Goal: Task Accomplishment & Management: Complete application form

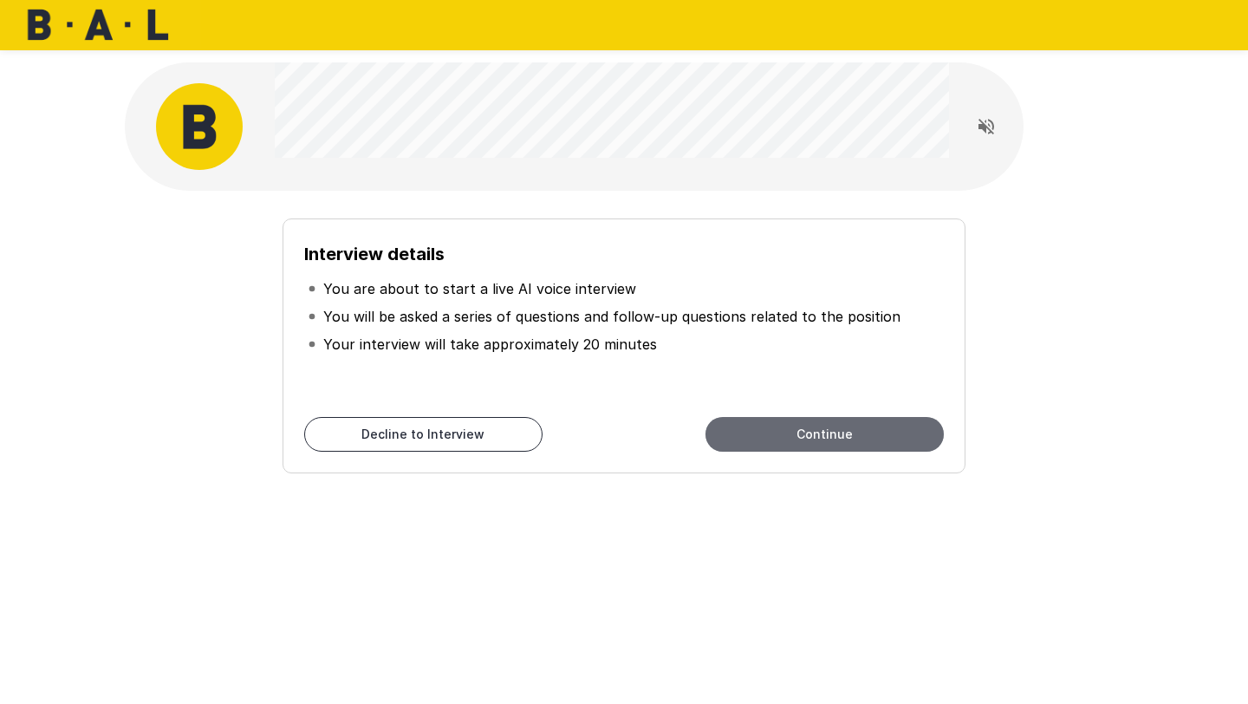
click at [826, 431] on button "Continue" at bounding box center [825, 434] width 238 height 35
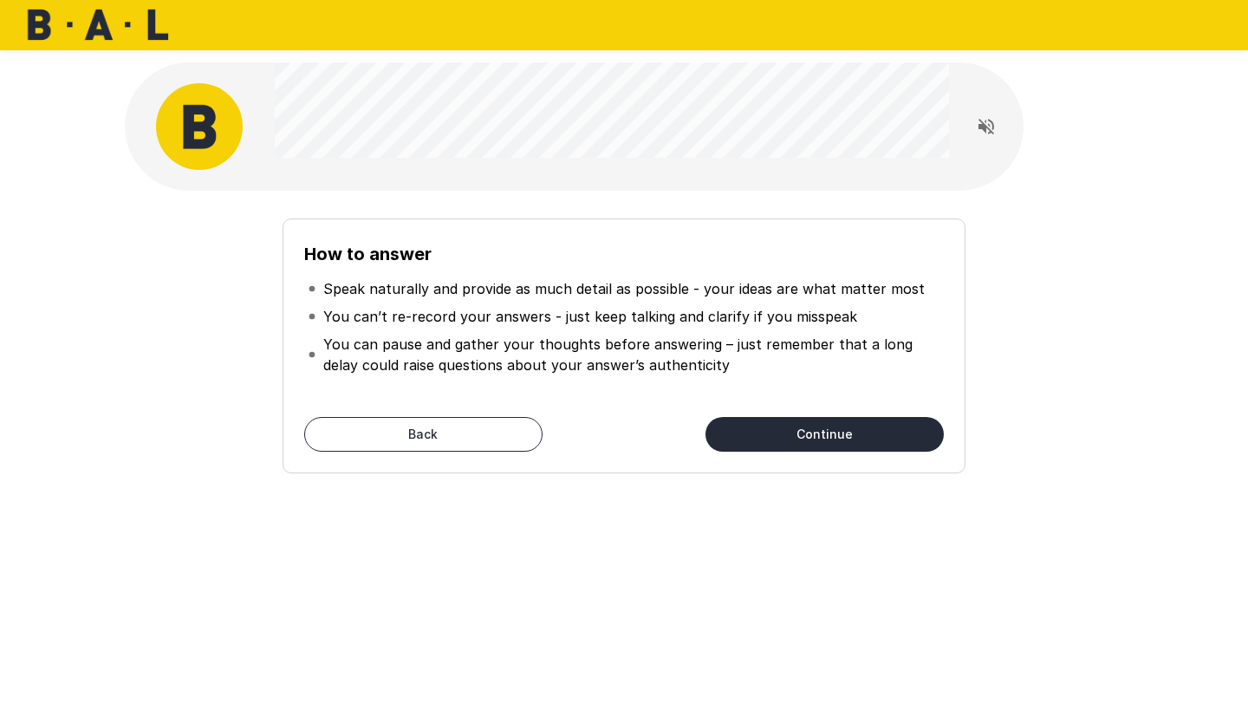
click at [816, 446] on button "Continue" at bounding box center [825, 434] width 238 height 35
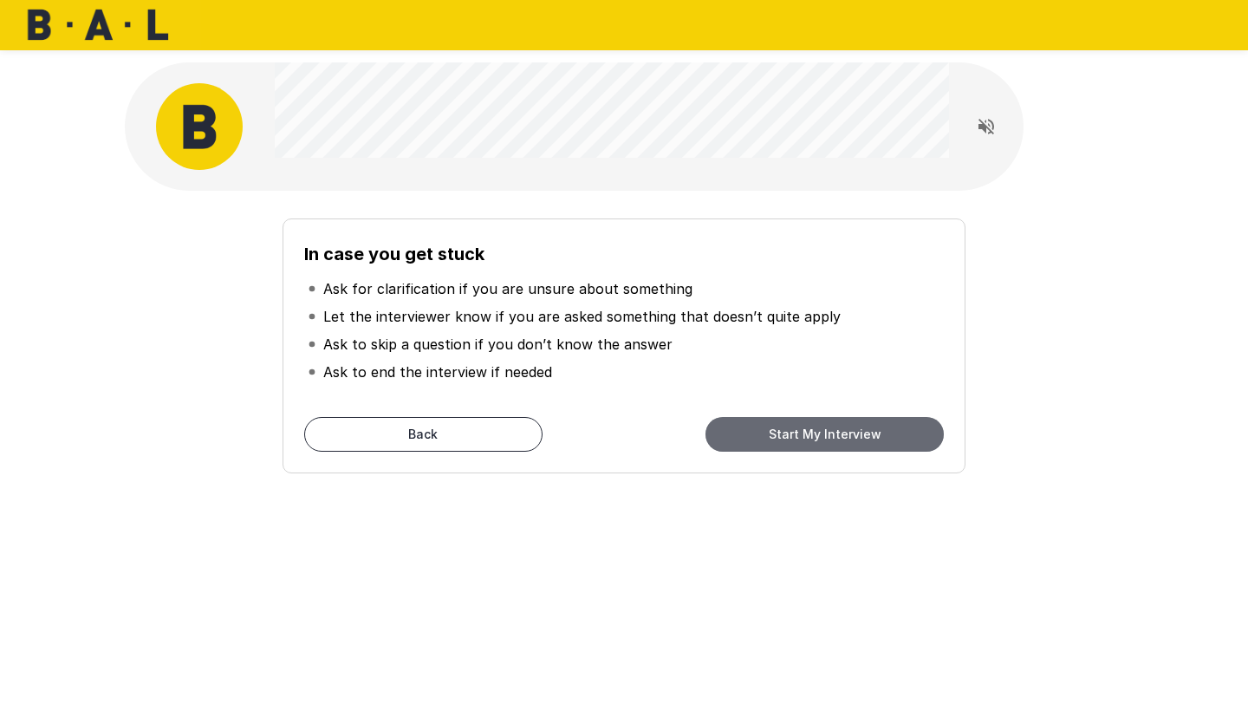
click at [815, 446] on button "Start My Interview" at bounding box center [825, 434] width 238 height 35
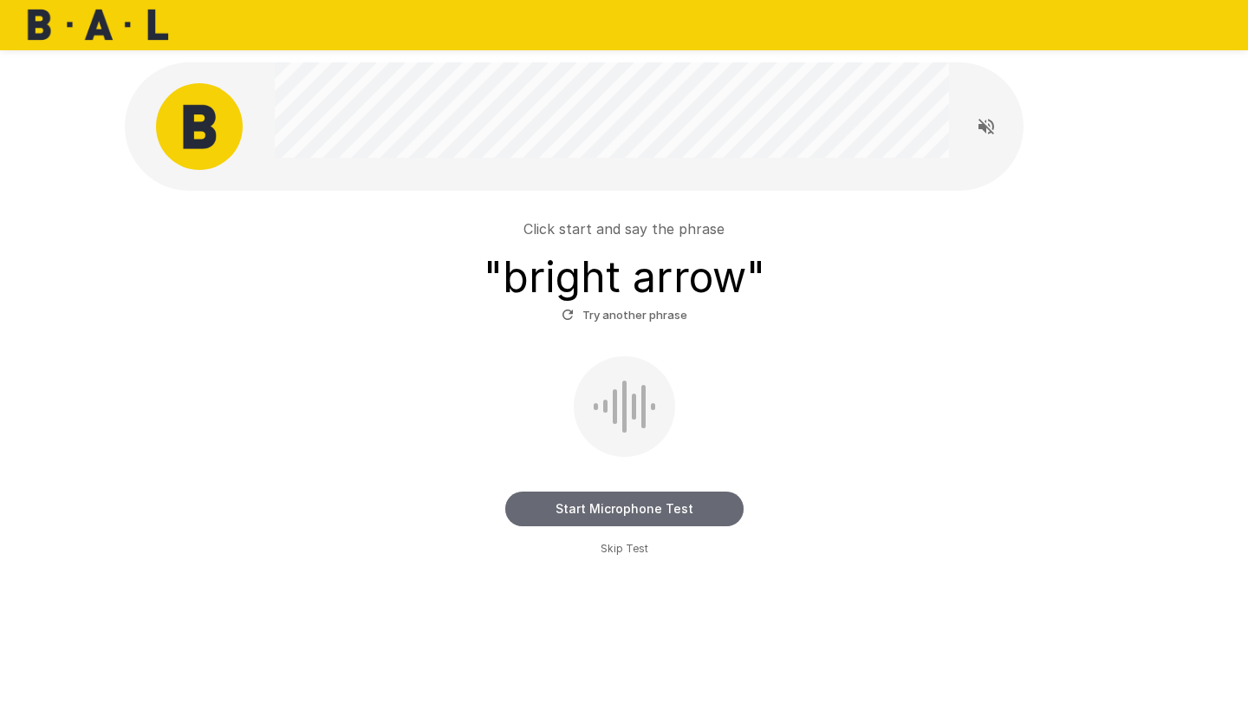
click at [566, 512] on button "Start Microphone Test" at bounding box center [624, 509] width 238 height 35
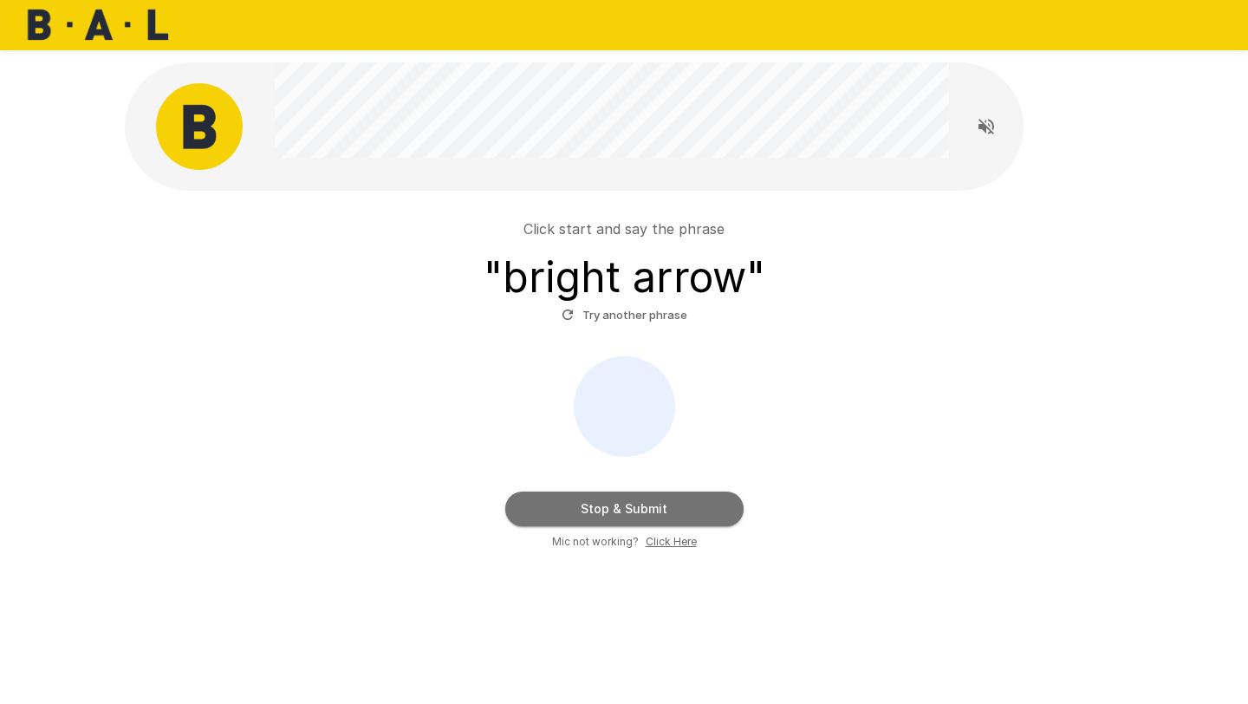
click at [551, 506] on button "Stop & Submit" at bounding box center [624, 509] width 238 height 35
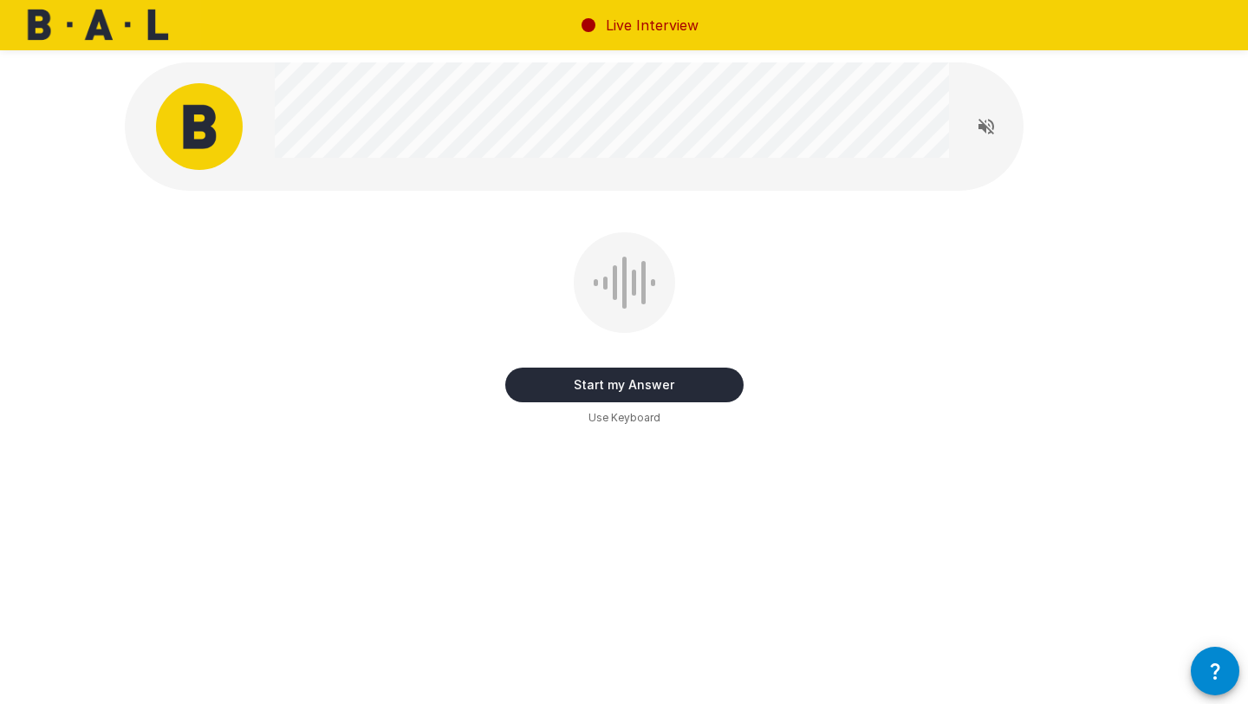
click at [569, 390] on button "Start my Answer" at bounding box center [624, 385] width 238 height 35
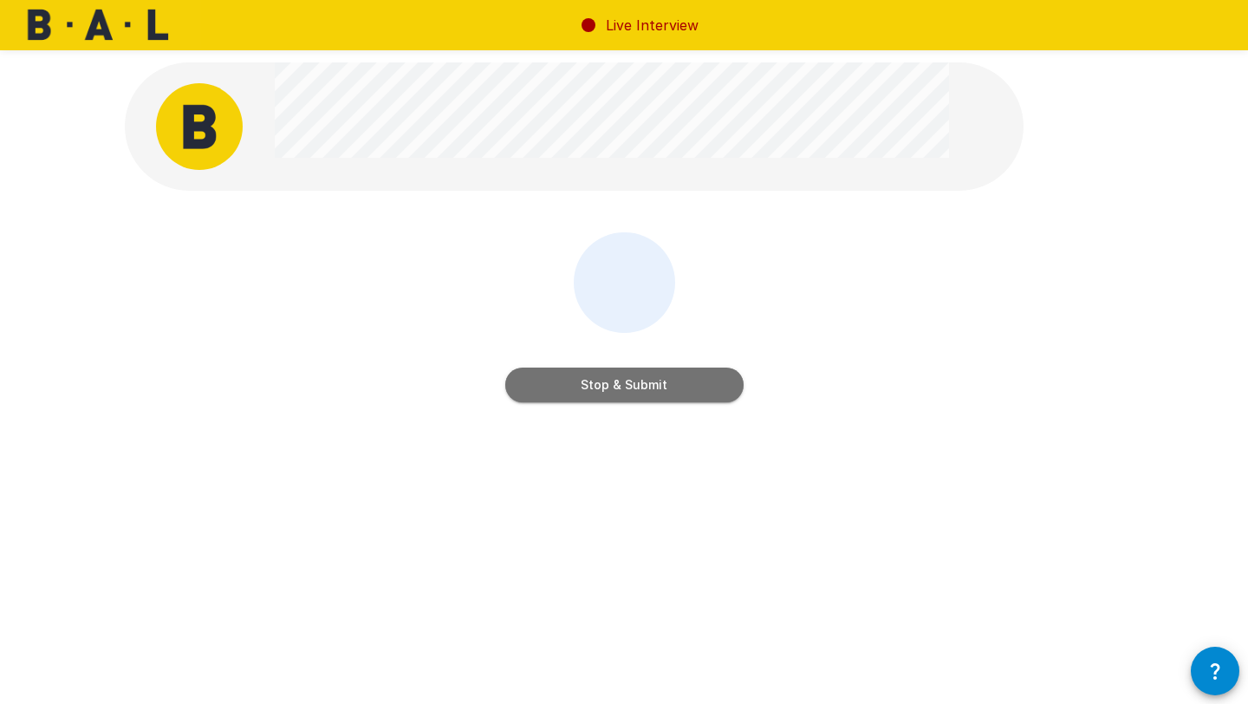
click at [616, 392] on button "Stop & Submit" at bounding box center [624, 385] width 238 height 35
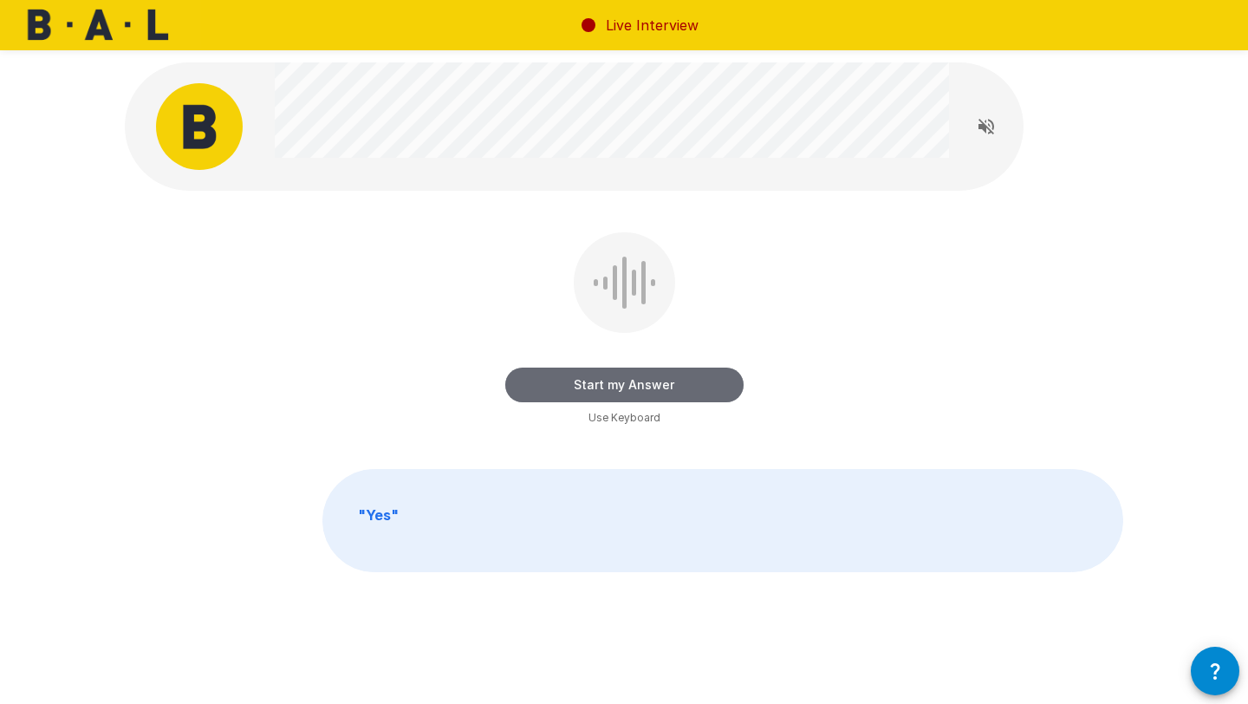
click at [668, 381] on button "Start my Answer" at bounding box center [624, 385] width 238 height 35
click at [699, 377] on button "Stop & Submit" at bounding box center [624, 385] width 238 height 35
click at [674, 375] on button "Start my Answer" at bounding box center [624, 385] width 238 height 35
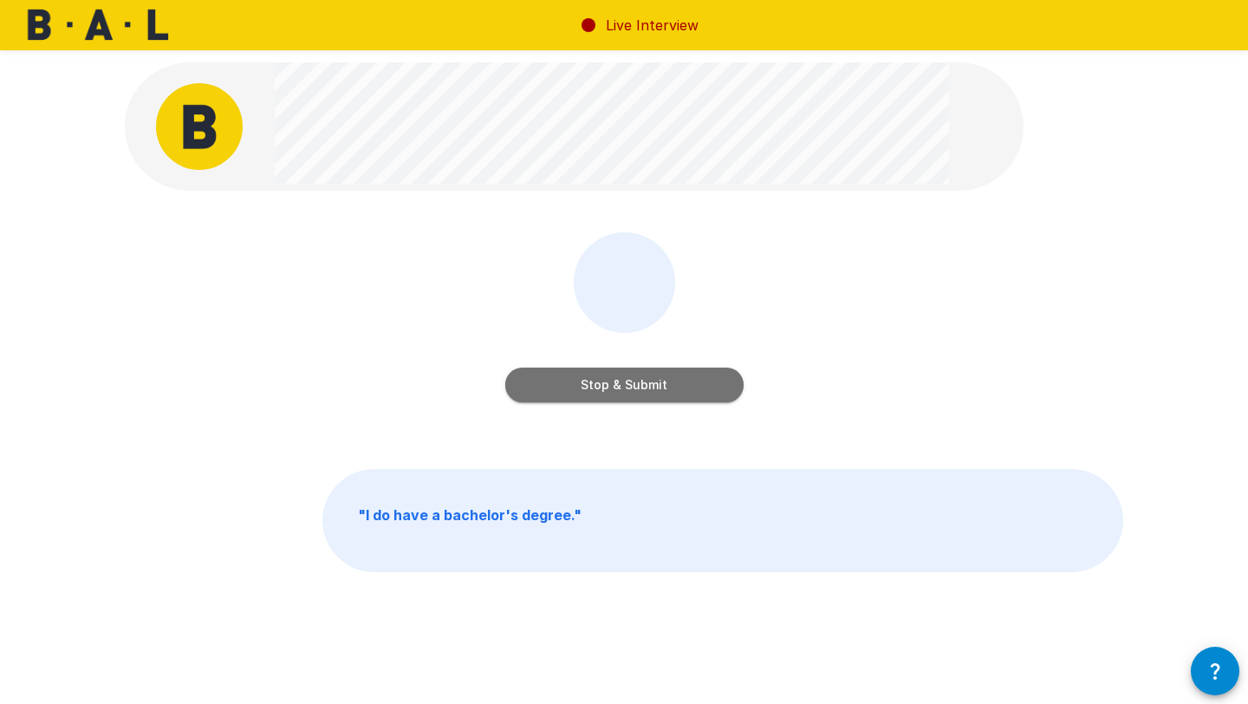
click at [671, 379] on button "Stop & Submit" at bounding box center [624, 385] width 238 height 35
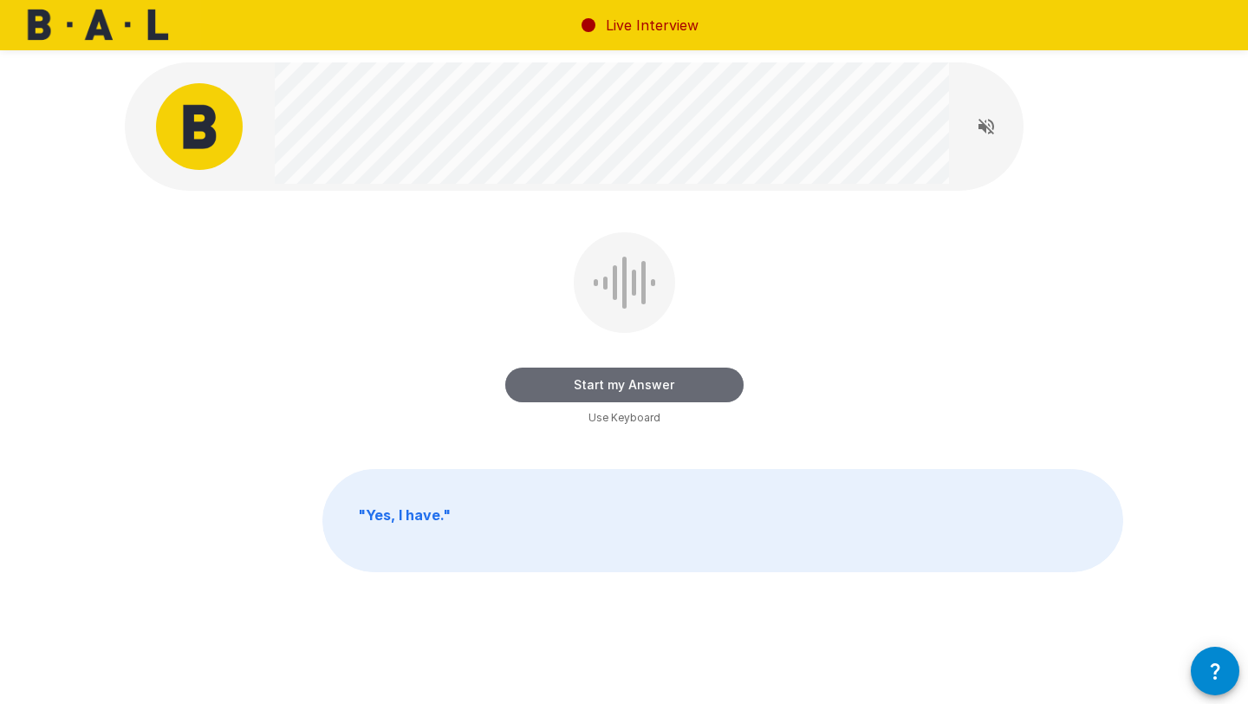
click at [693, 394] on button "Start my Answer" at bounding box center [624, 385] width 238 height 35
click at [698, 385] on button "Stop & Submit" at bounding box center [624, 385] width 238 height 35
click at [692, 379] on button "Start my Answer" at bounding box center [624, 385] width 238 height 35
click at [640, 385] on button "Stop & Submit" at bounding box center [624, 385] width 238 height 35
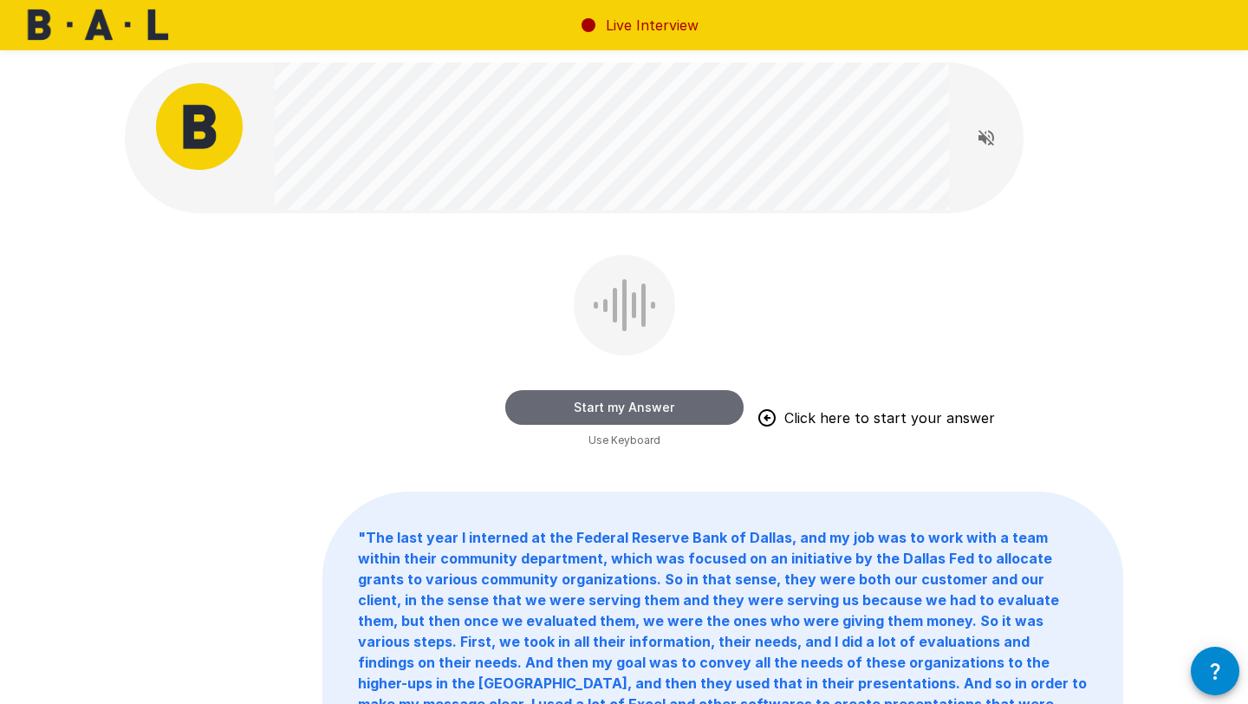
click at [653, 413] on button "Start my Answer" at bounding box center [624, 407] width 238 height 35
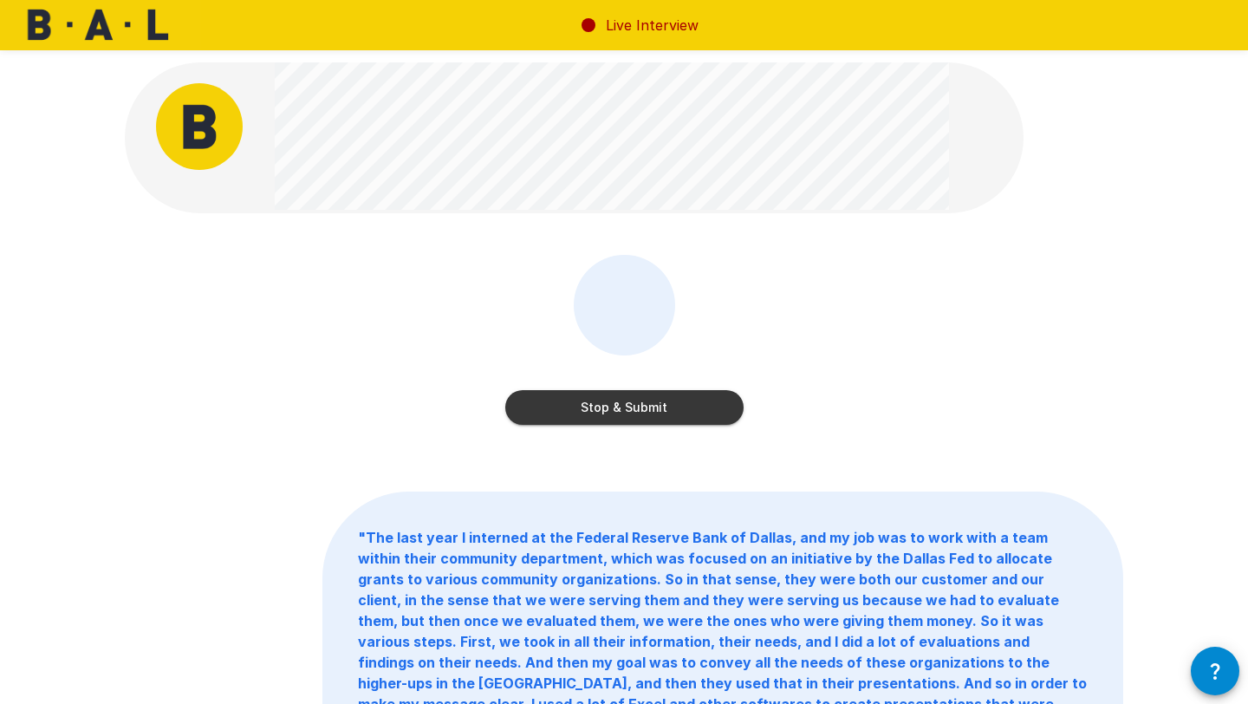
click at [635, 404] on button "Stop & Submit" at bounding box center [624, 407] width 238 height 35
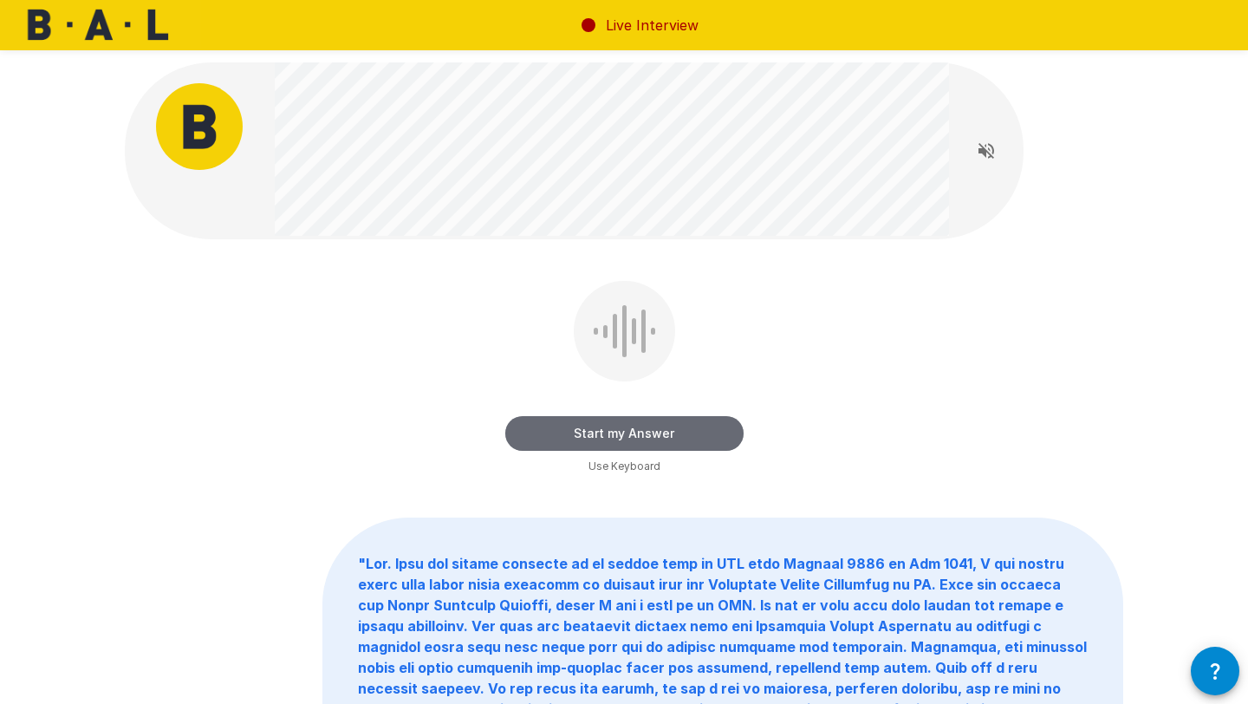
click at [613, 438] on button "Start my Answer" at bounding box center [624, 433] width 238 height 35
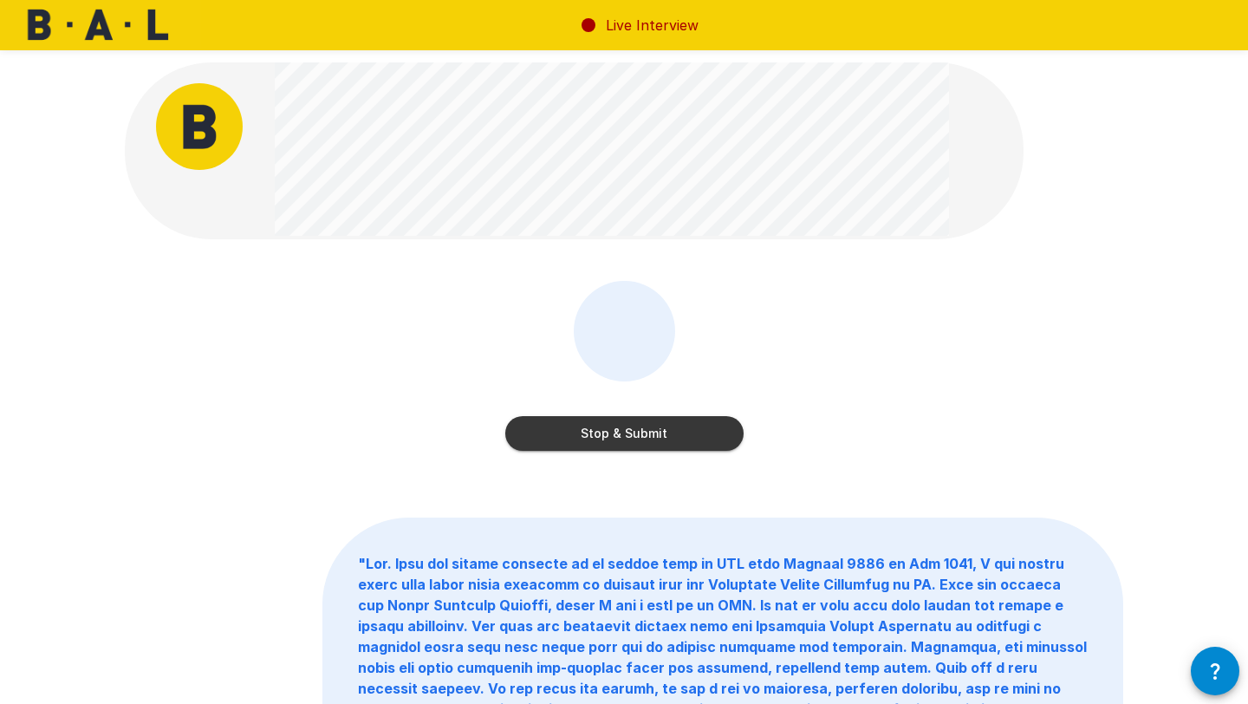
click at [564, 440] on button "Stop & Submit" at bounding box center [624, 433] width 238 height 35
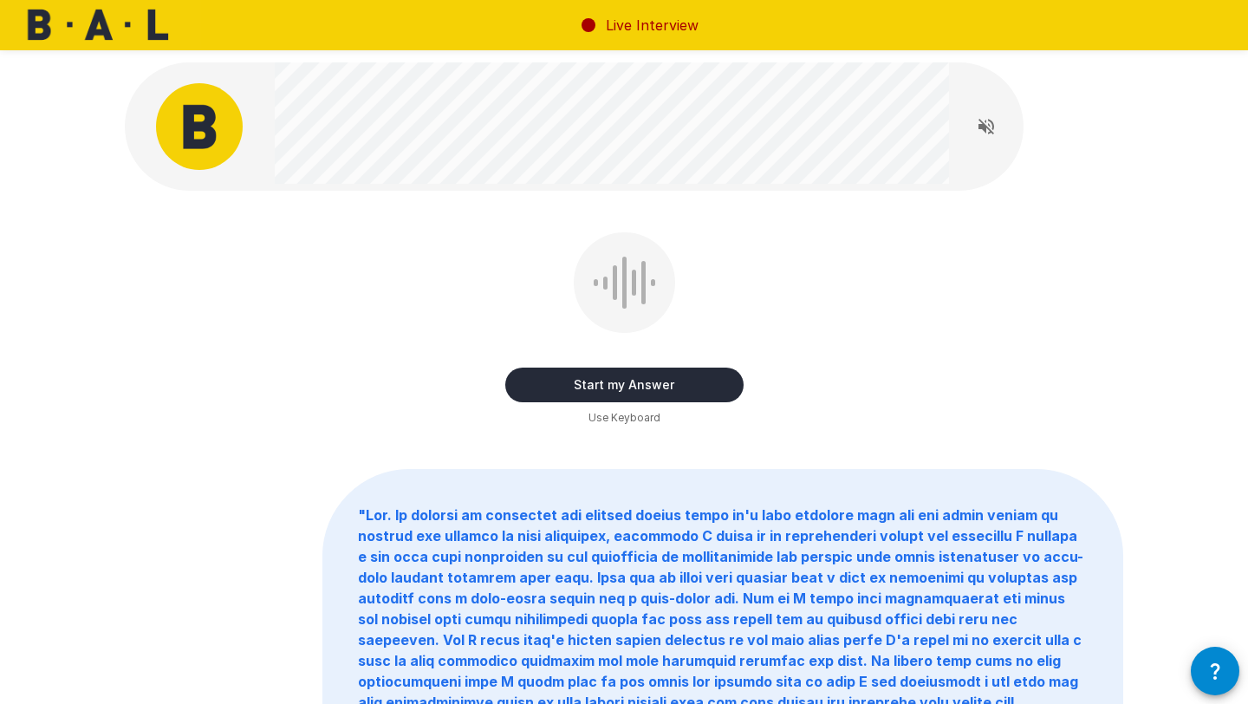
click at [670, 388] on button "Start my Answer" at bounding box center [624, 385] width 238 height 35
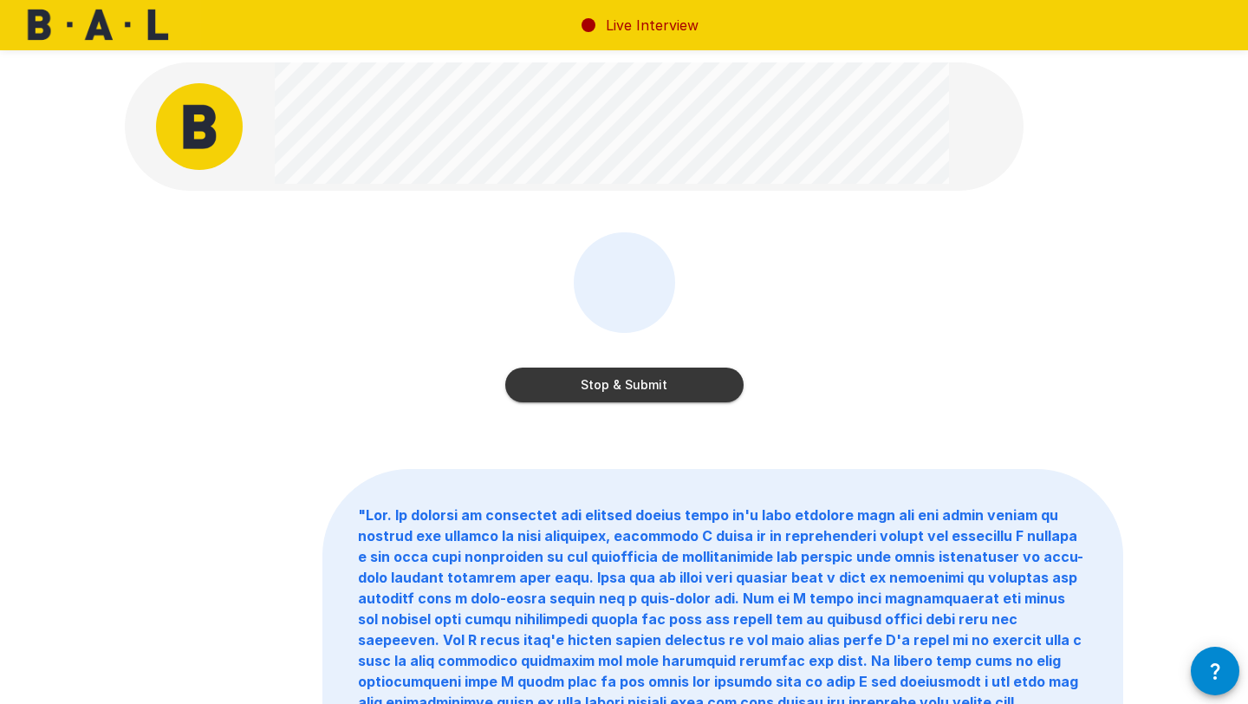
click at [674, 381] on button "Stop & Submit" at bounding box center [624, 385] width 238 height 35
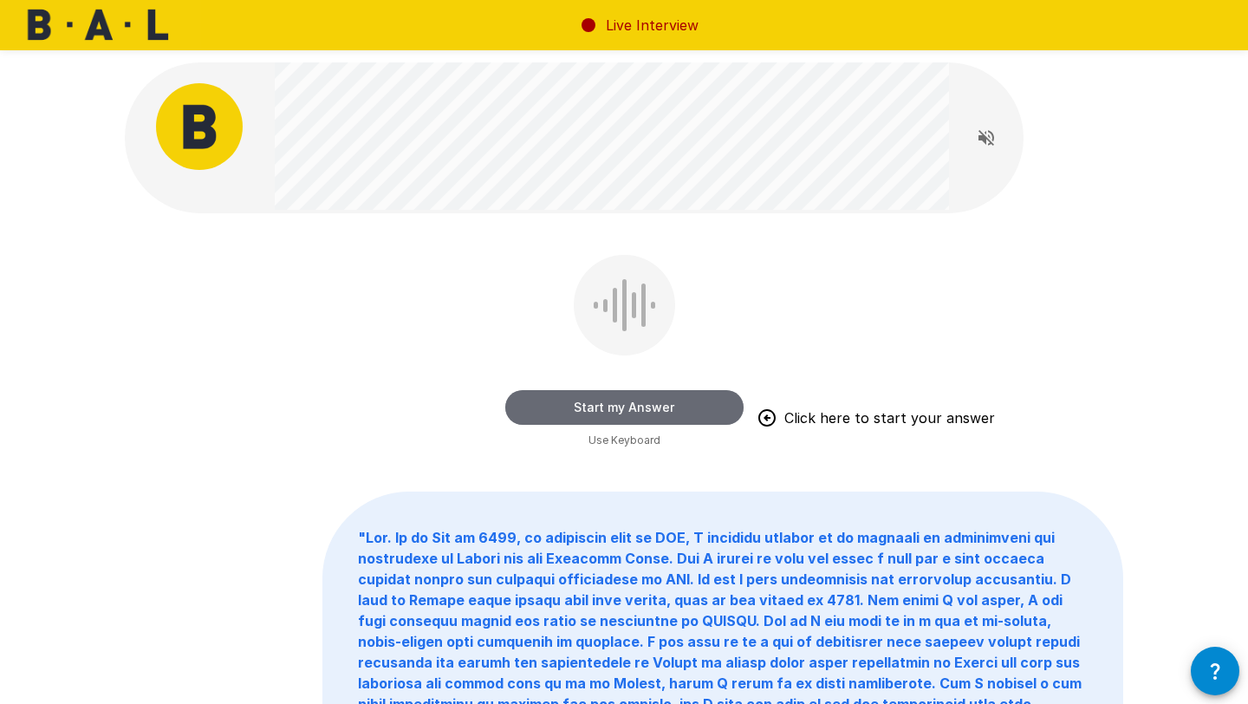
click at [660, 409] on button "Start my Answer" at bounding box center [624, 407] width 238 height 35
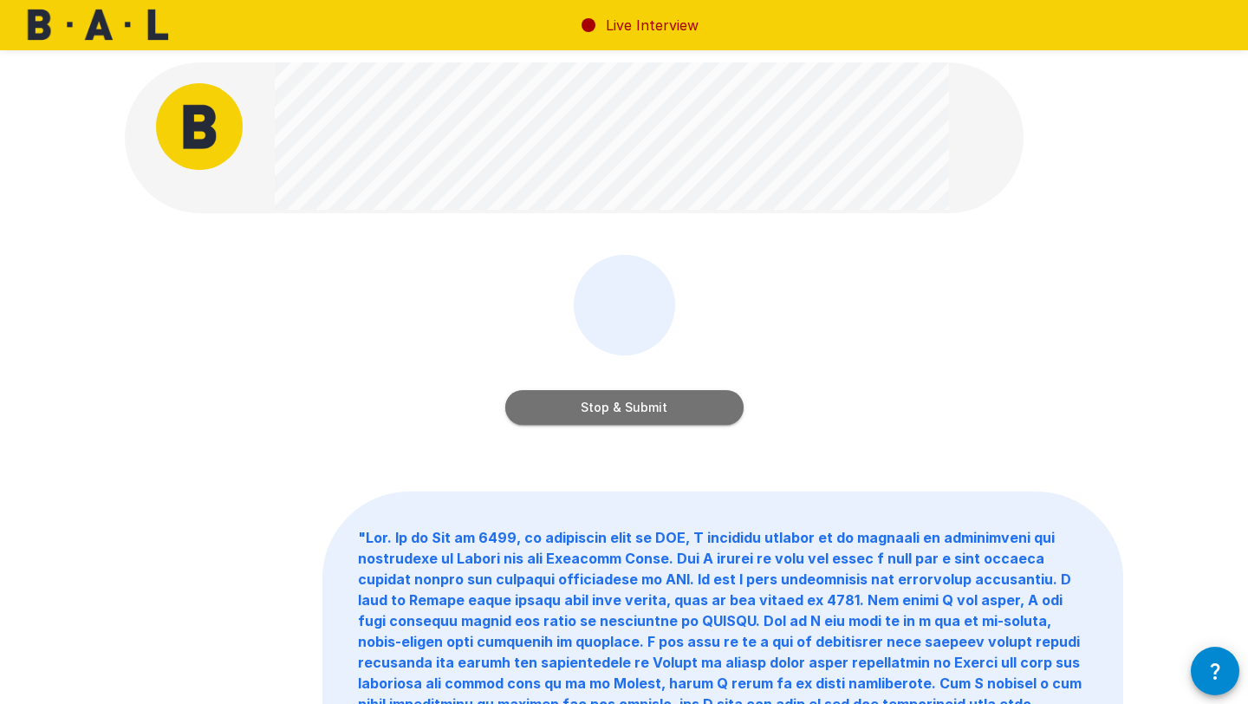
click at [648, 410] on button "Stop & Submit" at bounding box center [624, 407] width 238 height 35
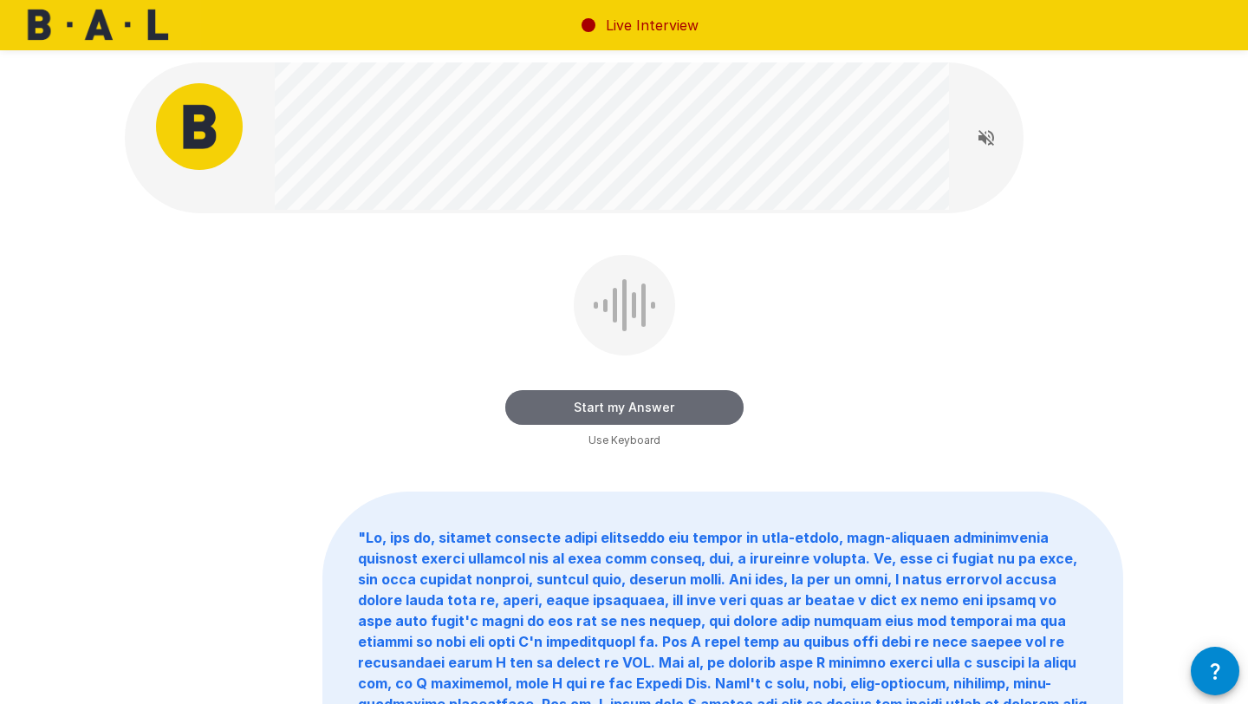
click at [687, 411] on button "Start my Answer" at bounding box center [624, 407] width 238 height 35
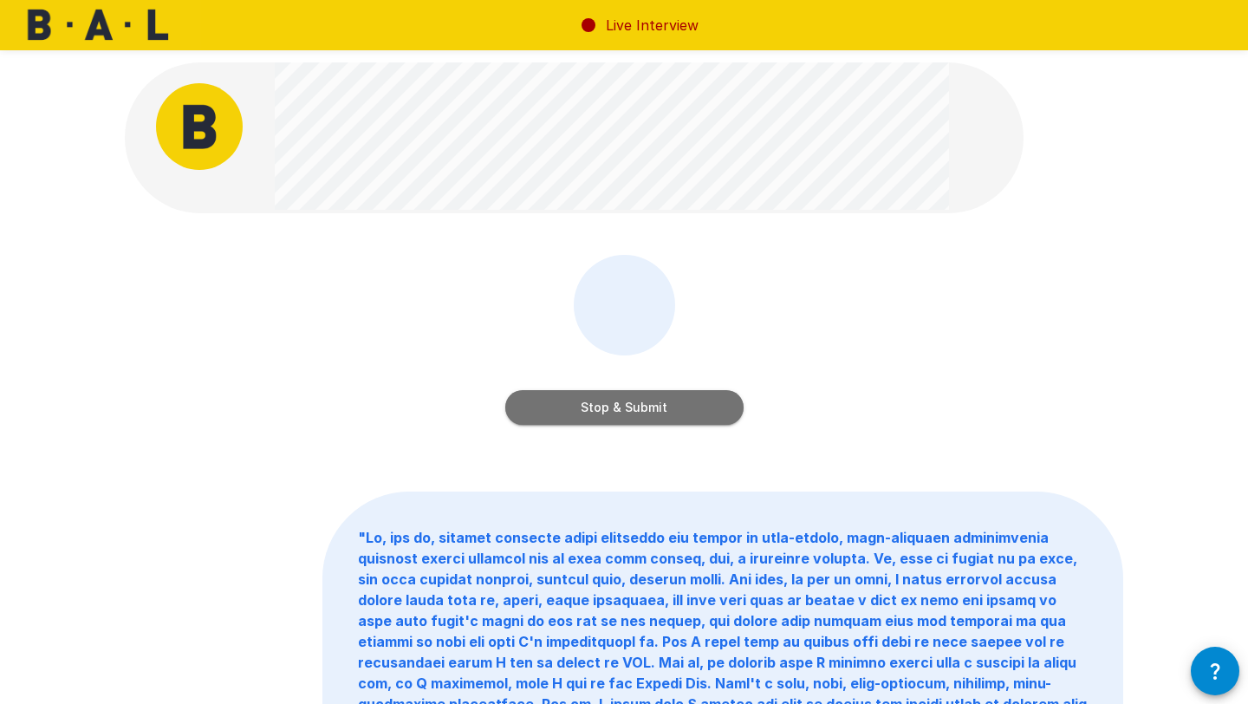
click at [664, 403] on button "Stop & Submit" at bounding box center [624, 407] width 238 height 35
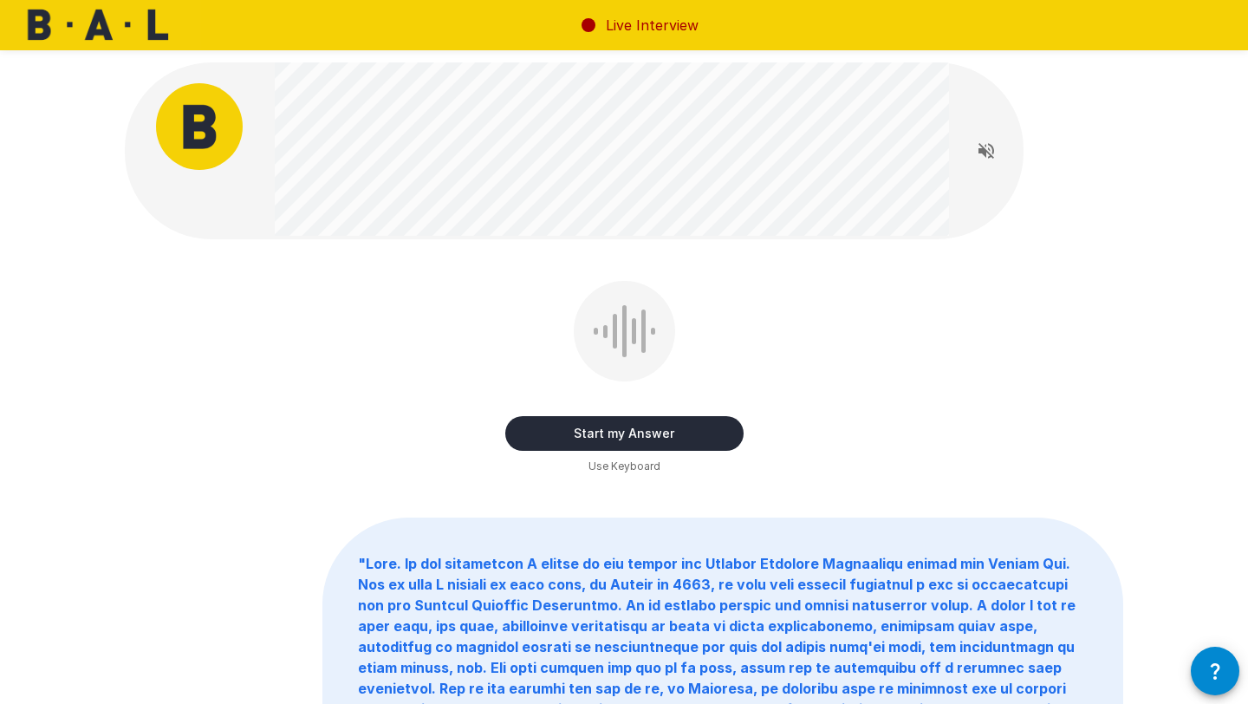
click at [577, 433] on button "Start my Answer" at bounding box center [624, 433] width 238 height 35
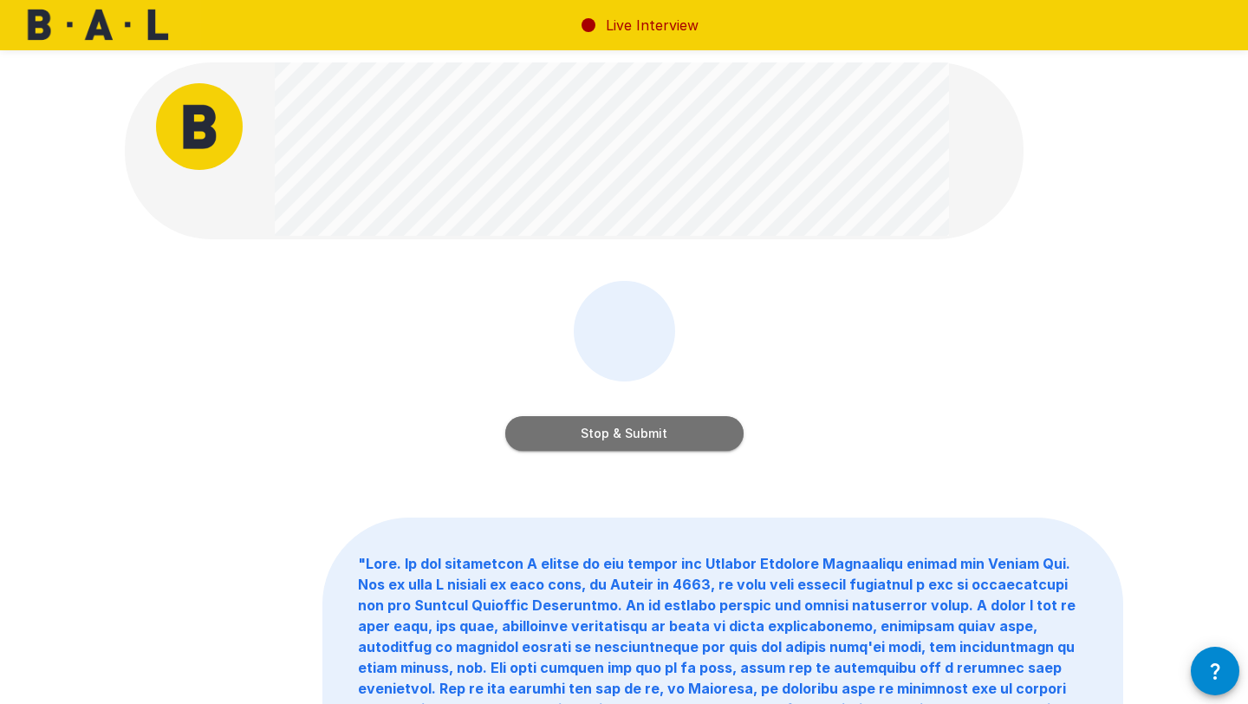
click at [581, 442] on button "Stop & Submit" at bounding box center [624, 433] width 238 height 35
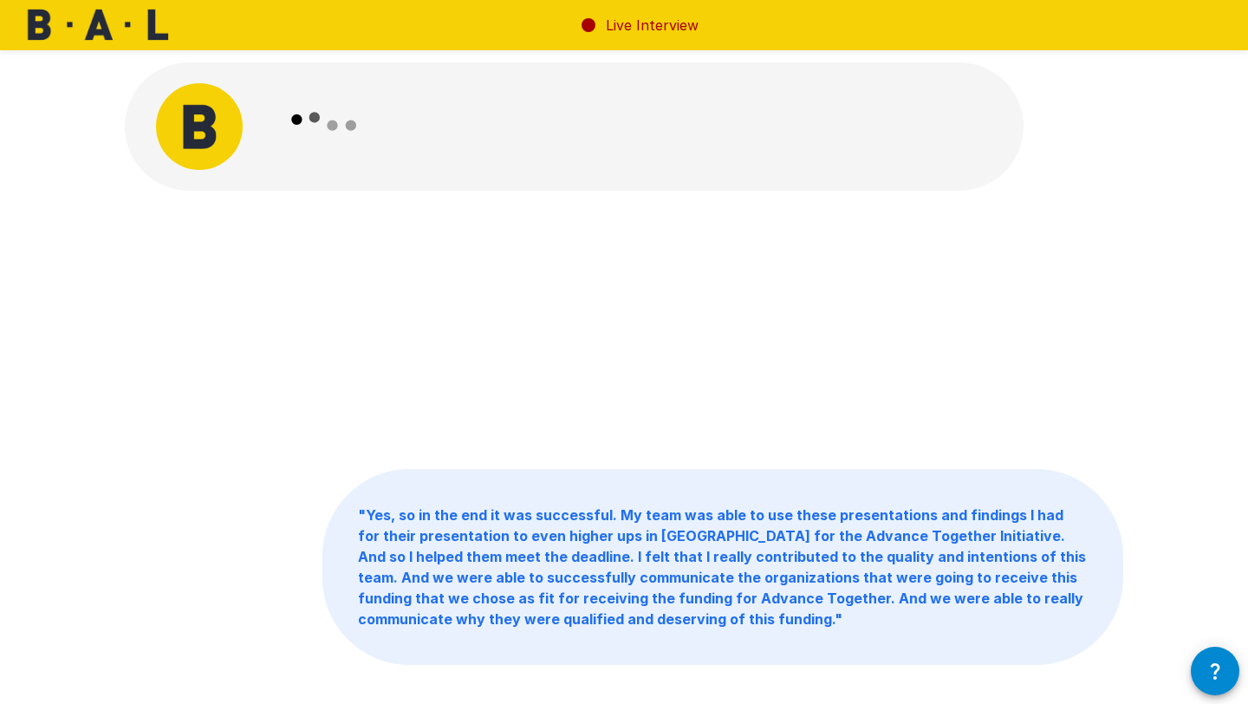
scroll to position [10, 0]
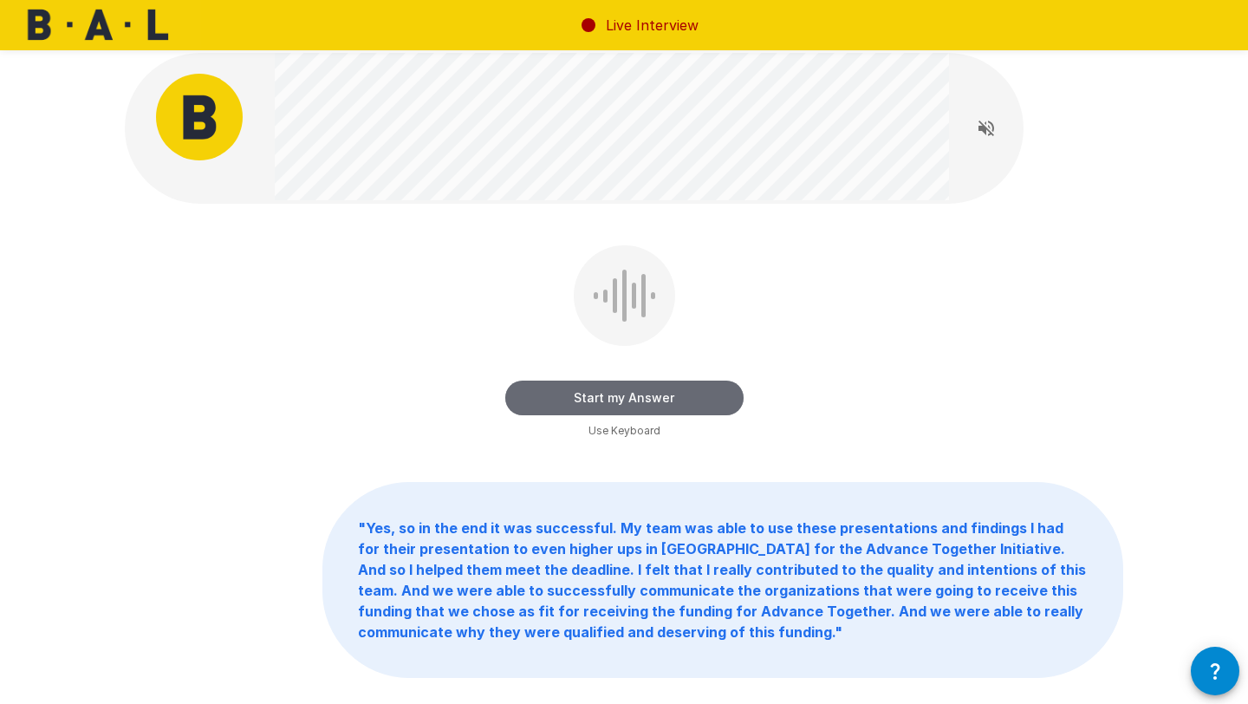
click at [600, 383] on button "Start my Answer" at bounding box center [624, 398] width 238 height 35
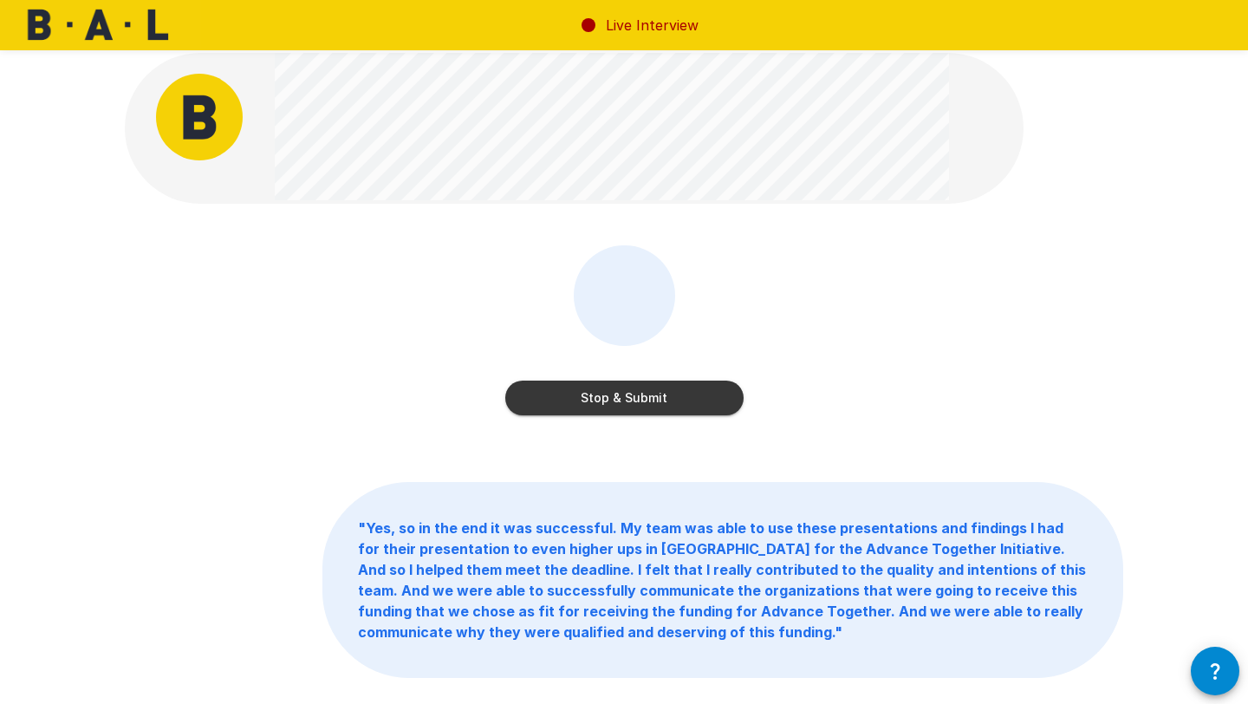
click at [552, 387] on button "Stop & Submit" at bounding box center [624, 398] width 238 height 35
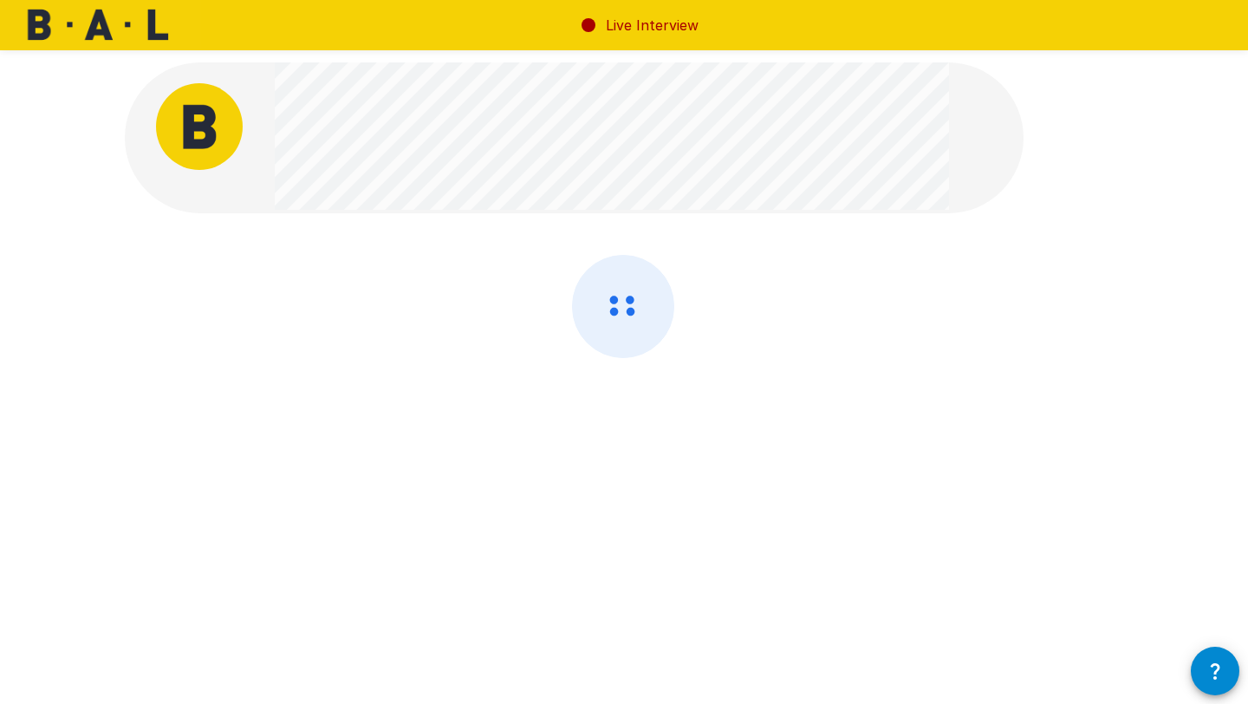
scroll to position [0, 0]
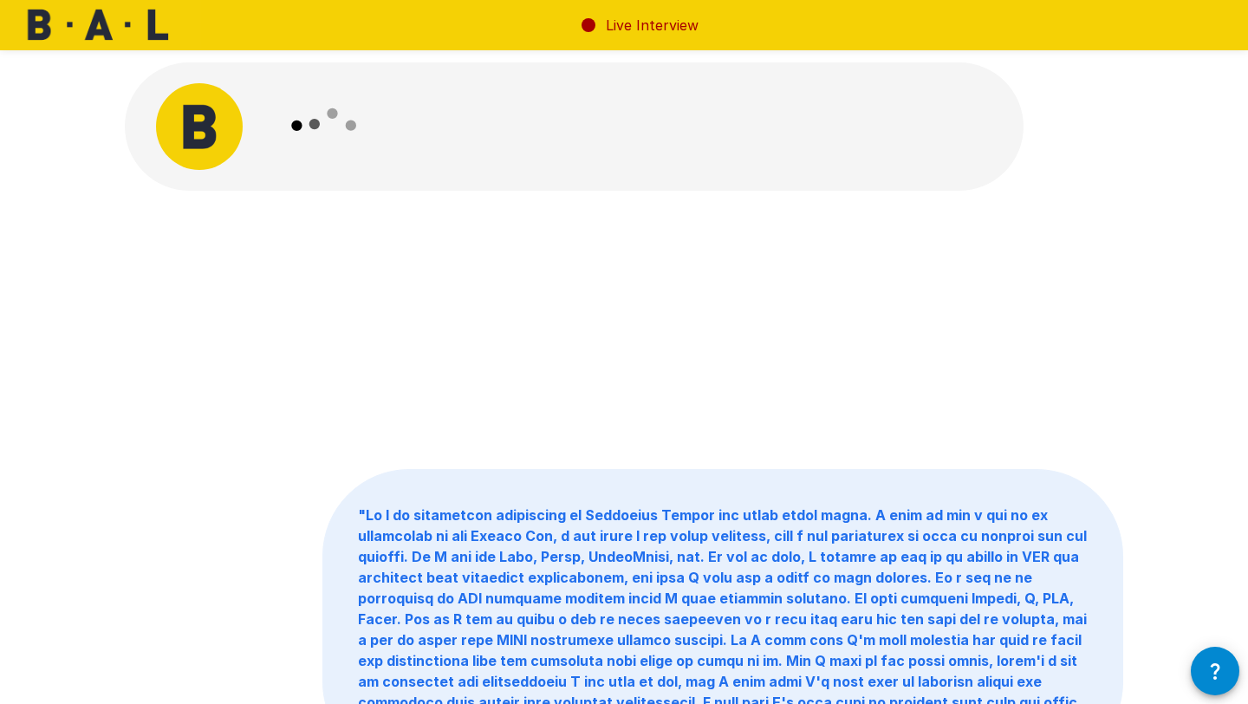
click at [240, 329] on div "" "" at bounding box center [624, 329] width 999 height 195
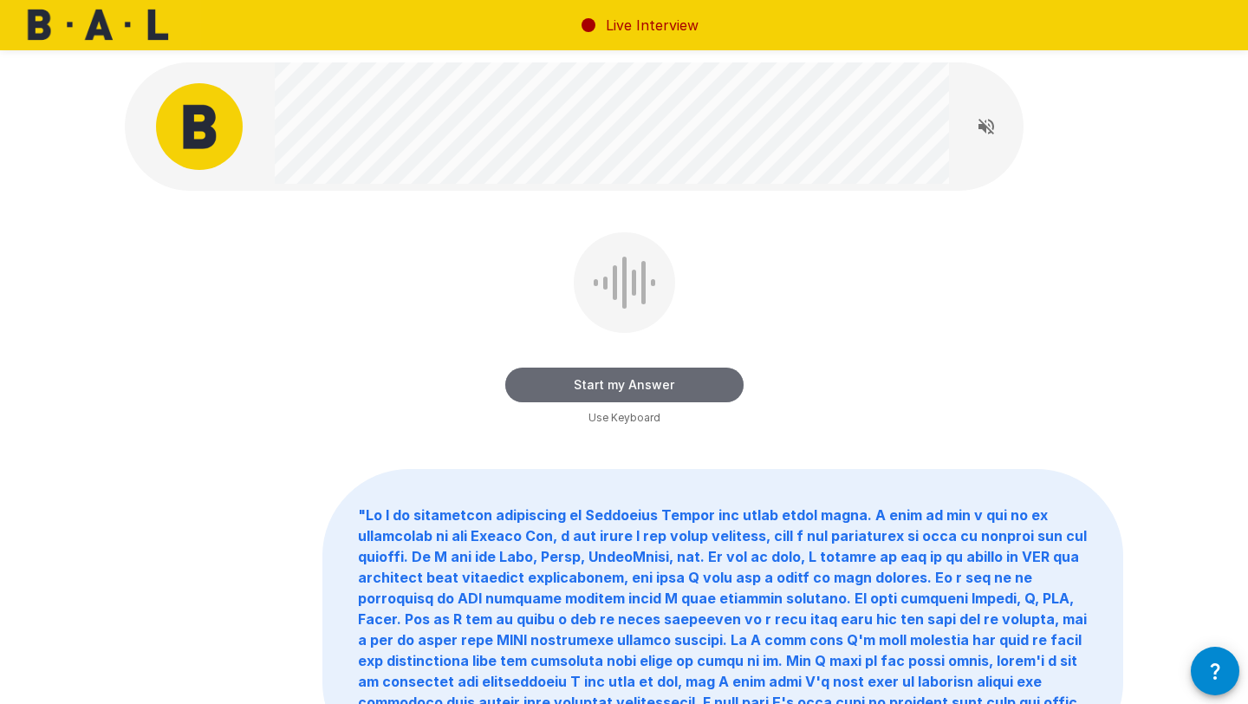
click at [570, 378] on button "Start my Answer" at bounding box center [624, 385] width 238 height 35
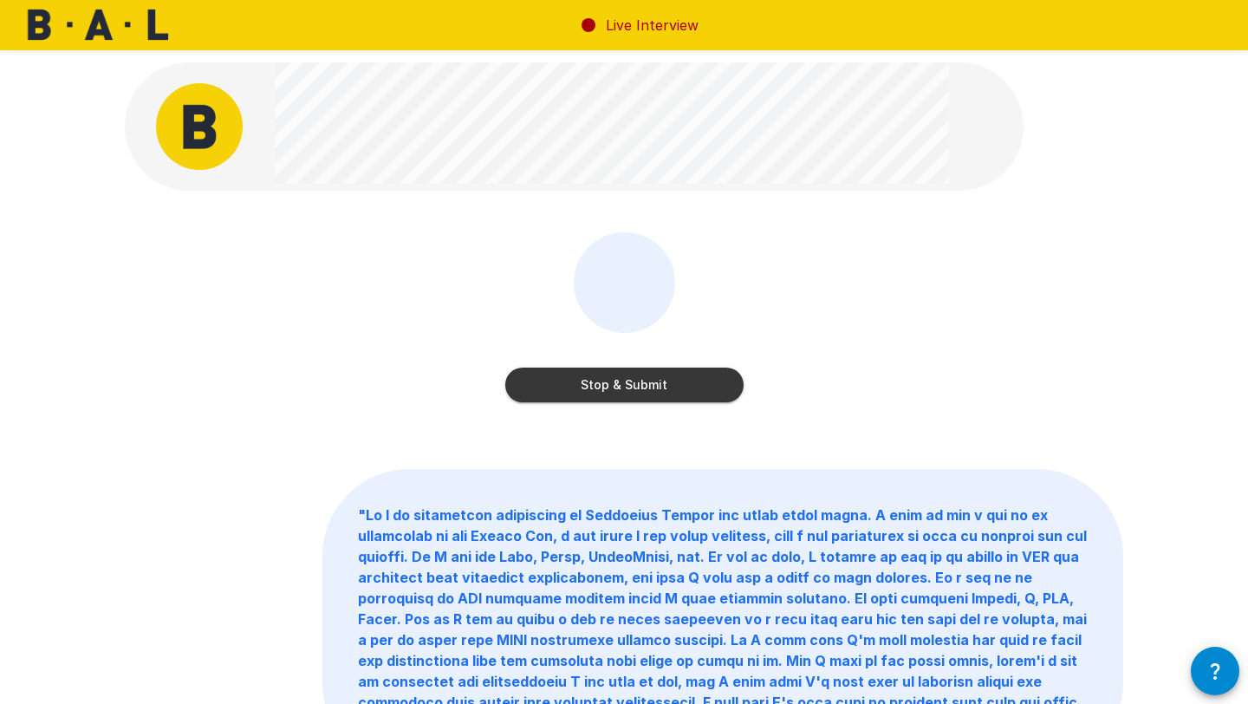
click at [586, 384] on button "Stop & Submit" at bounding box center [624, 385] width 238 height 35
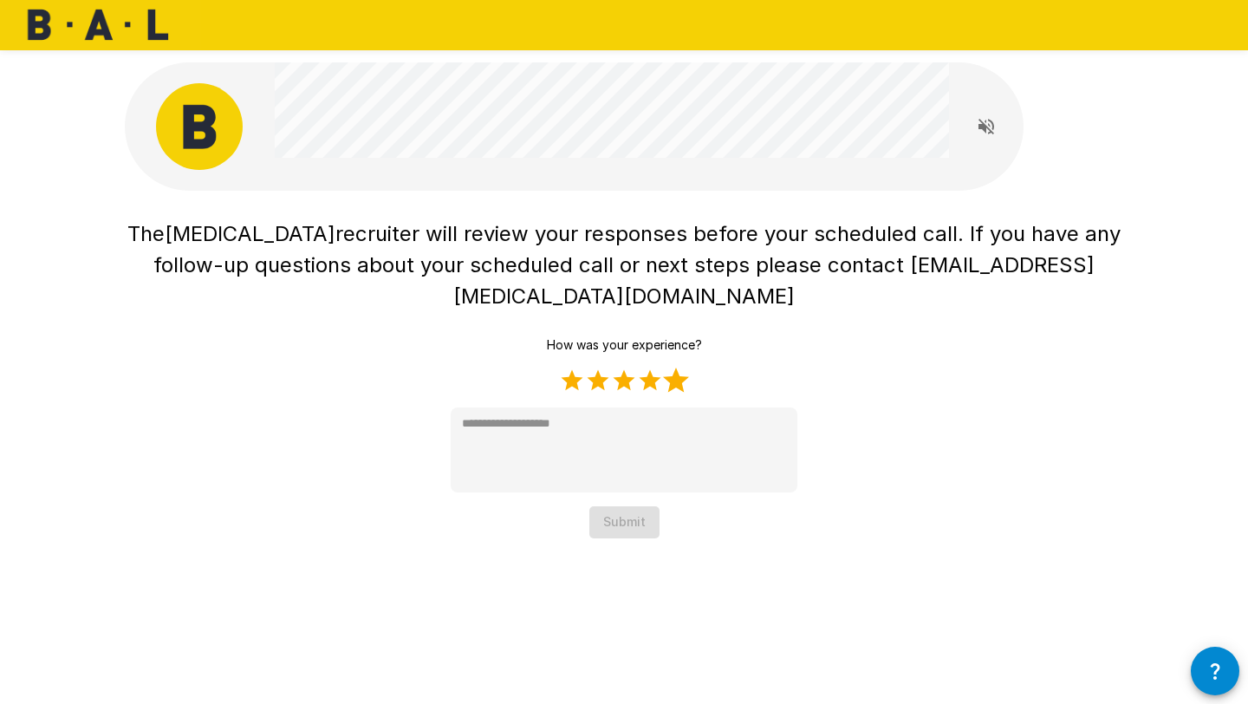
click at [681, 368] on label "5 Stars" at bounding box center [676, 381] width 26 height 26
type textarea "*"
click at [638, 506] on button "Submit" at bounding box center [625, 522] width 70 height 32
